Goal: Transaction & Acquisition: Subscribe to service/newsletter

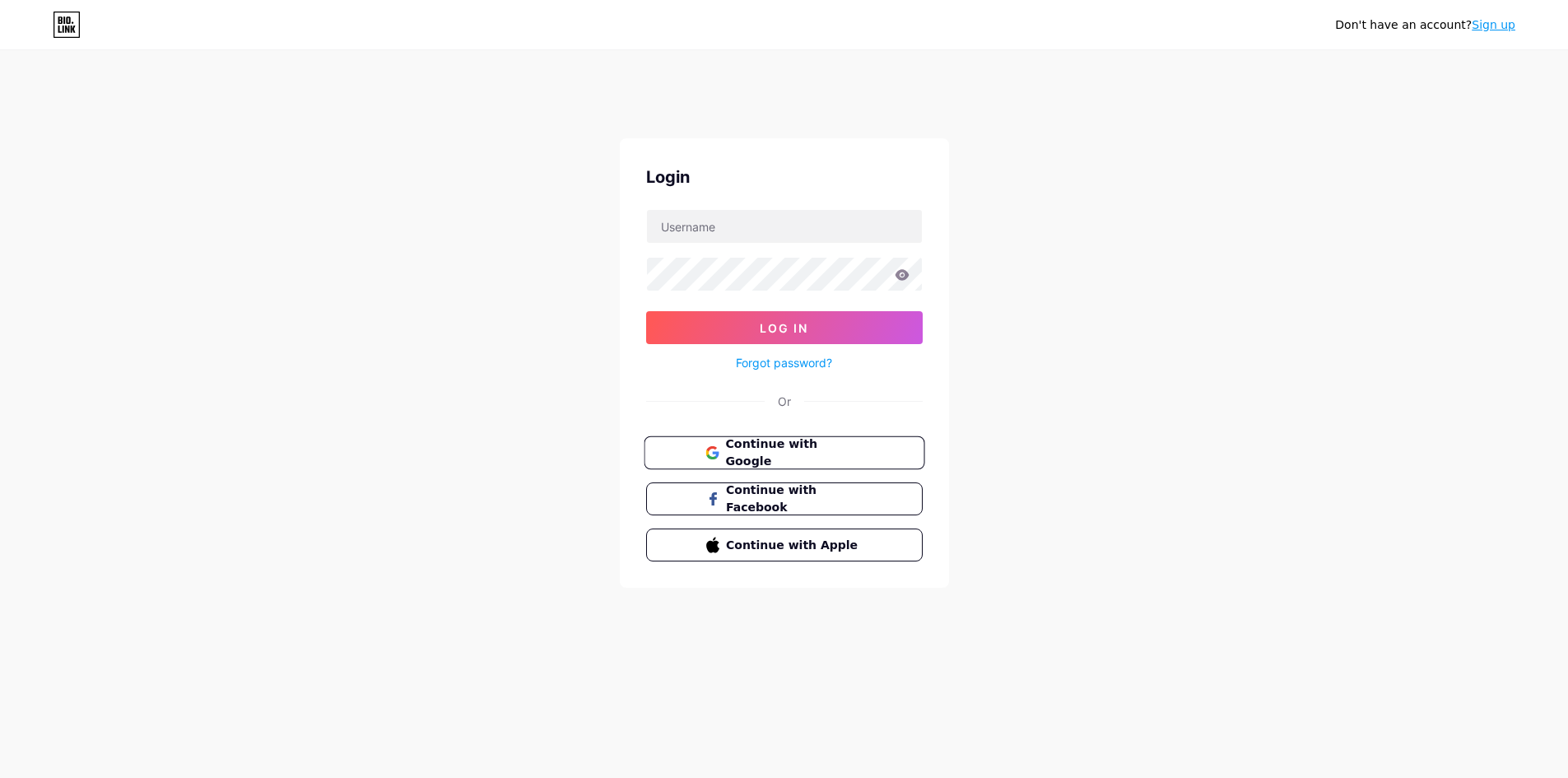
click at [690, 454] on button "Continue with Google" at bounding box center [784, 453] width 280 height 34
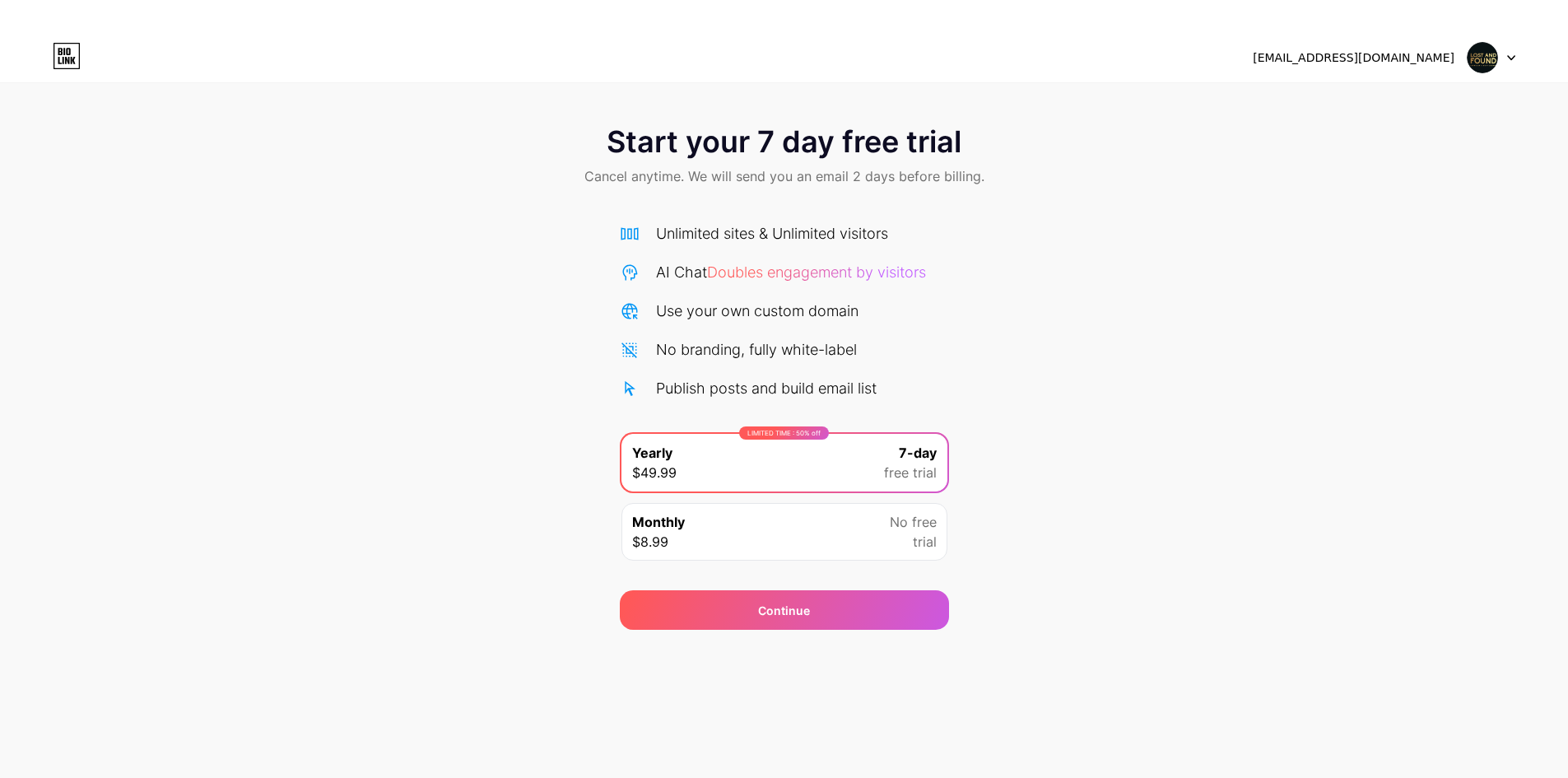
click at [1483, 63] on img at bounding box center [1481, 58] width 31 height 31
click at [1366, 33] on div "lostandfoundtaproom01@gmail.com Logout" at bounding box center [784, 57] width 1568 height 49
click at [1350, 54] on div "lostandfoundtaproom01@gmail.com" at bounding box center [1353, 58] width 201 height 17
click at [1500, 54] on div at bounding box center [1491, 57] width 48 height 30
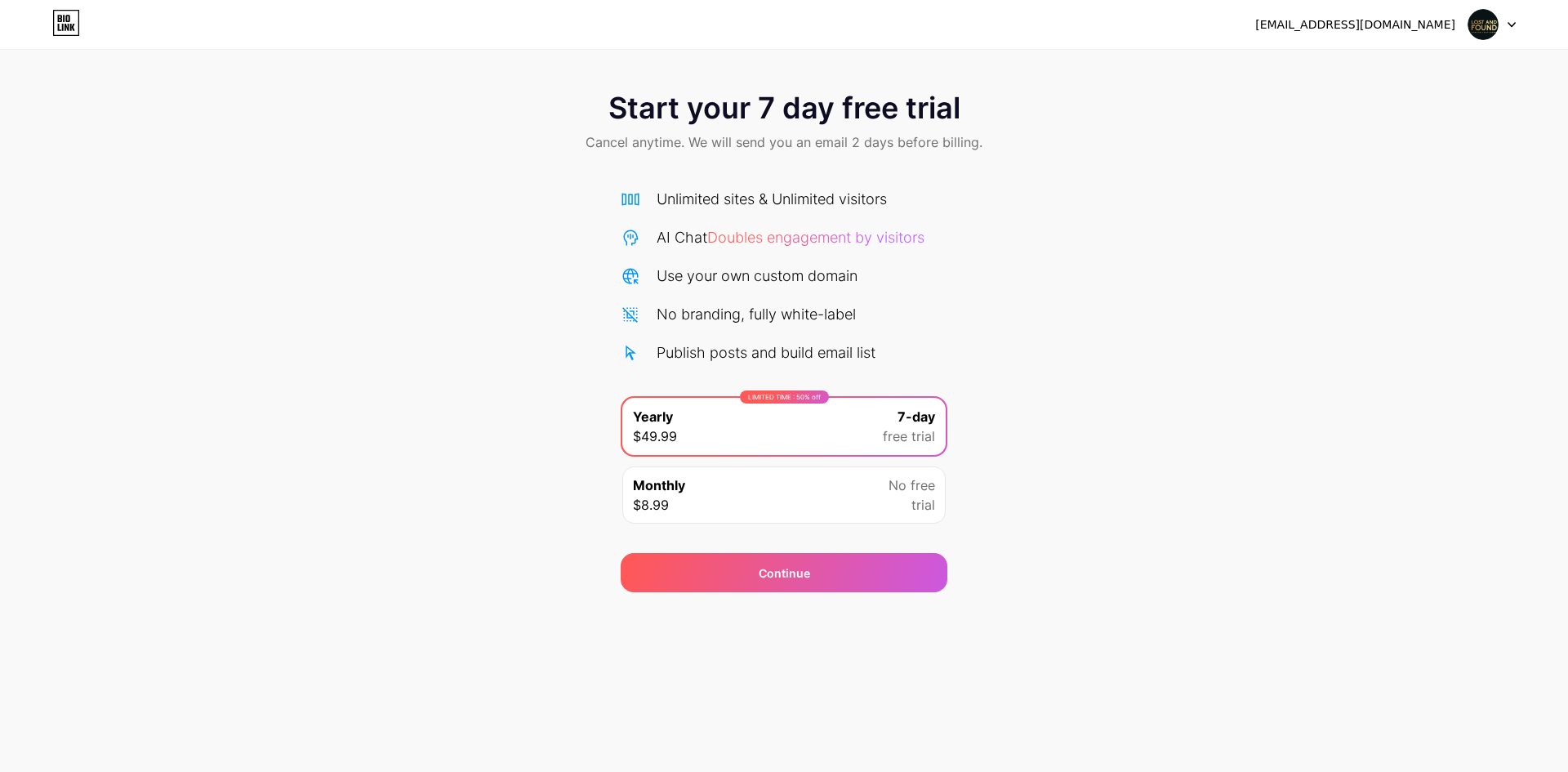
click at [1296, 25] on div "lostandfoundtaproom01@gmail.com" at bounding box center [1355, 25] width 200 height 17
click at [1477, 32] on img at bounding box center [1483, 24] width 31 height 31
click at [724, 578] on div "Continue" at bounding box center [784, 572] width 327 height 39
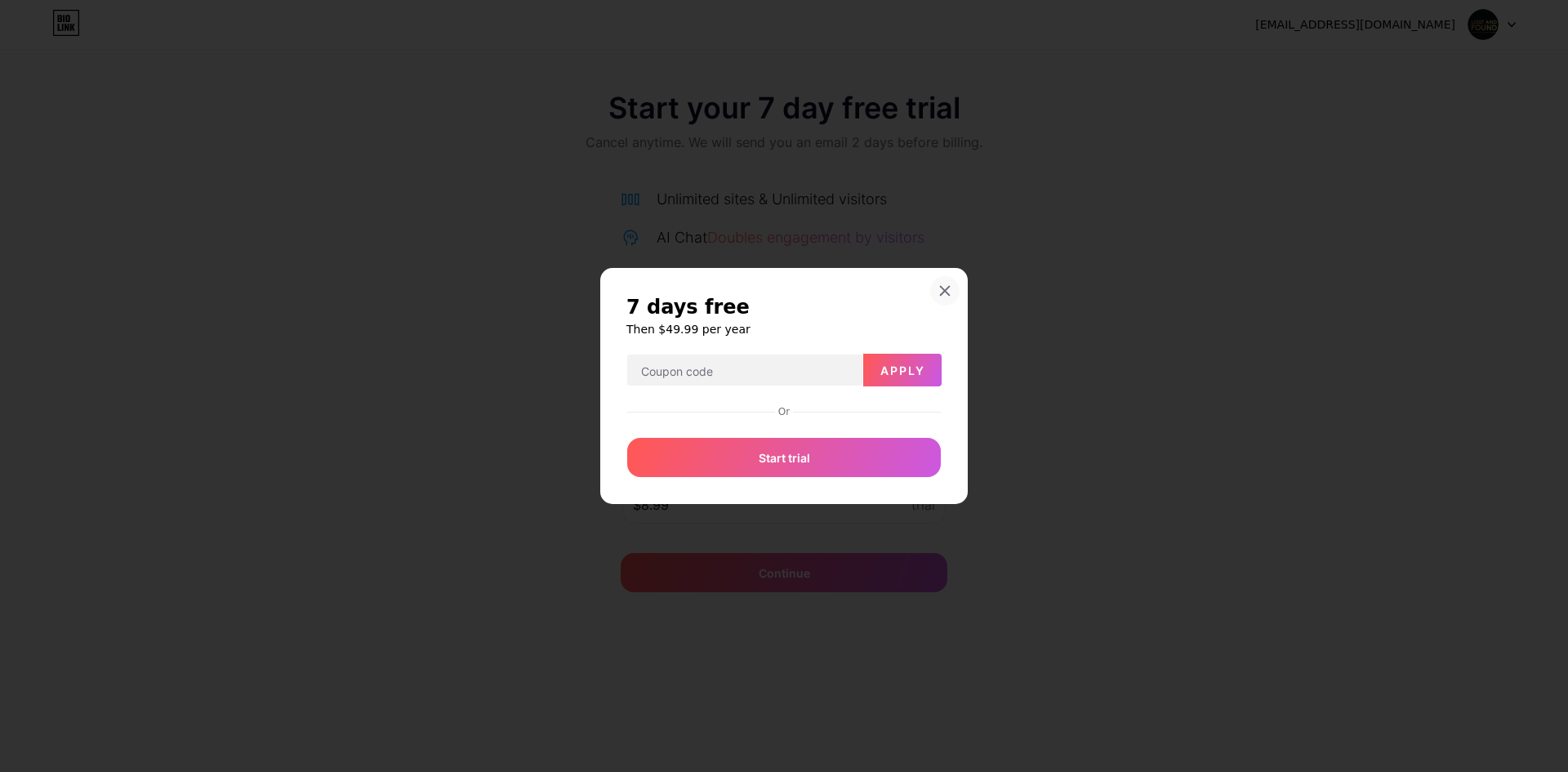
click at [943, 282] on div "7 days free Then $49.99 per year Apply Or Start trial" at bounding box center [784, 386] width 367 height 236
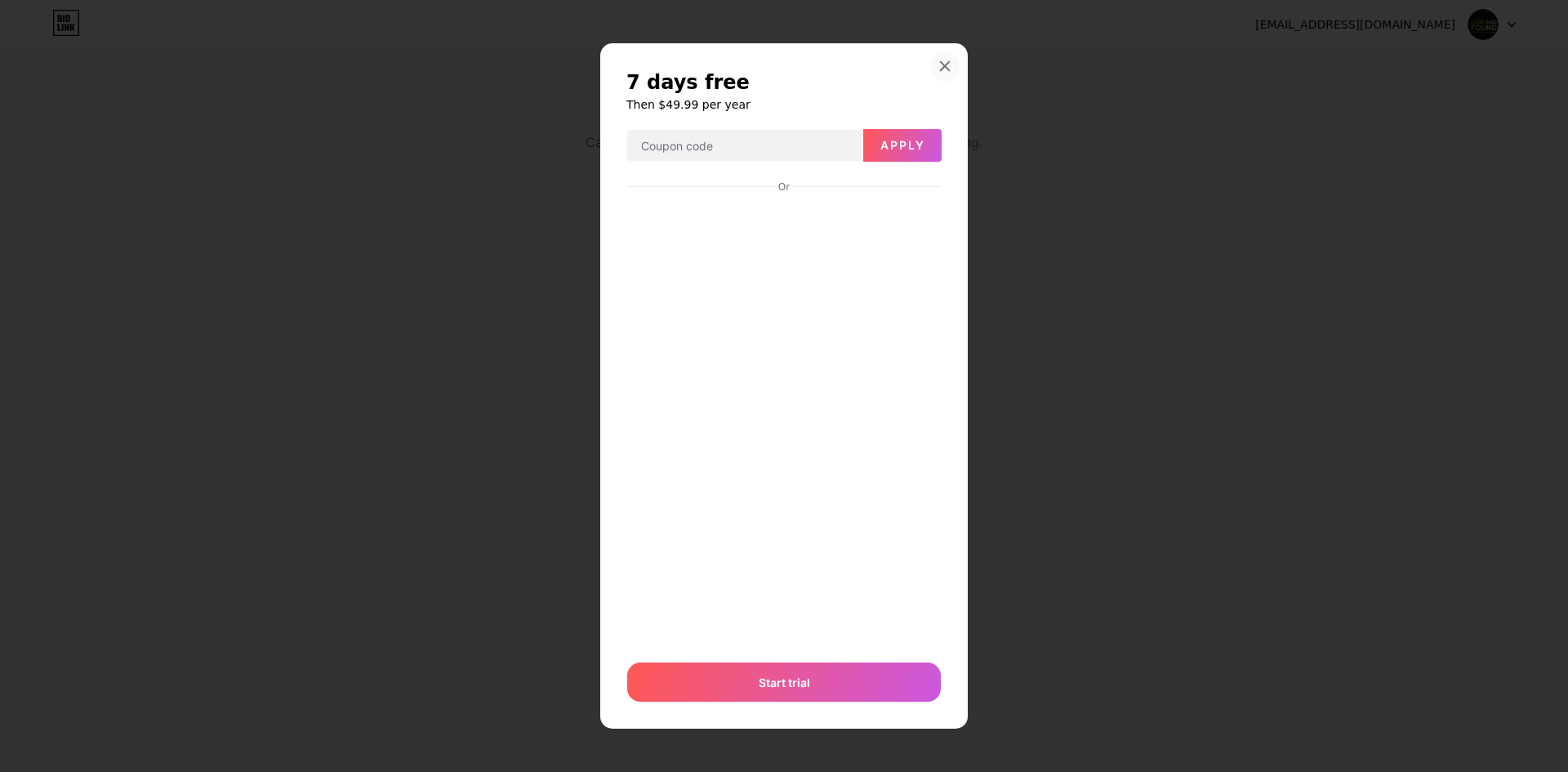
click at [937, 65] on div at bounding box center [944, 66] width 30 height 30
